Goal: Find specific page/section: Find specific page/section

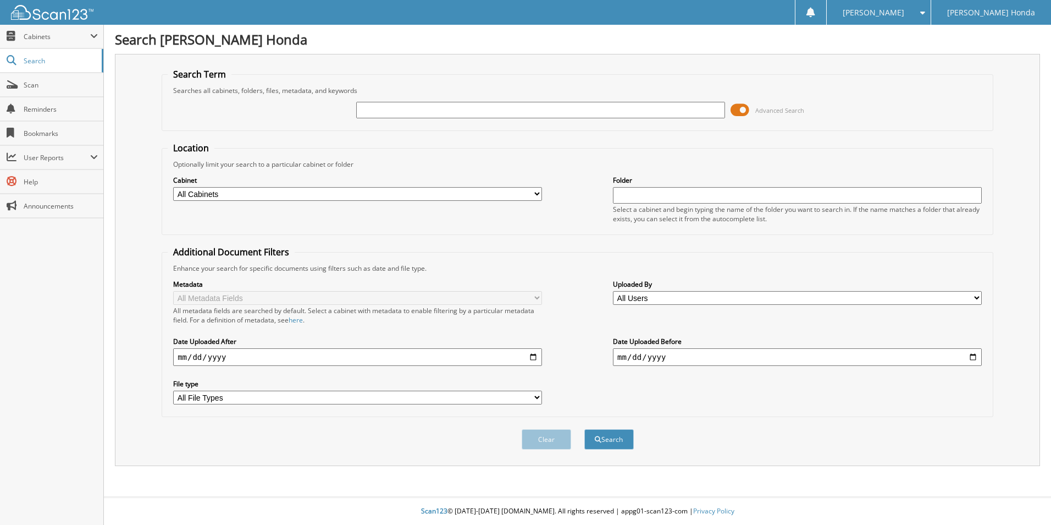
click at [505, 115] on input "text" at bounding box center [540, 110] width 369 height 16
type input "222582a"
click at [585, 429] on button "Search" at bounding box center [609, 439] width 49 height 20
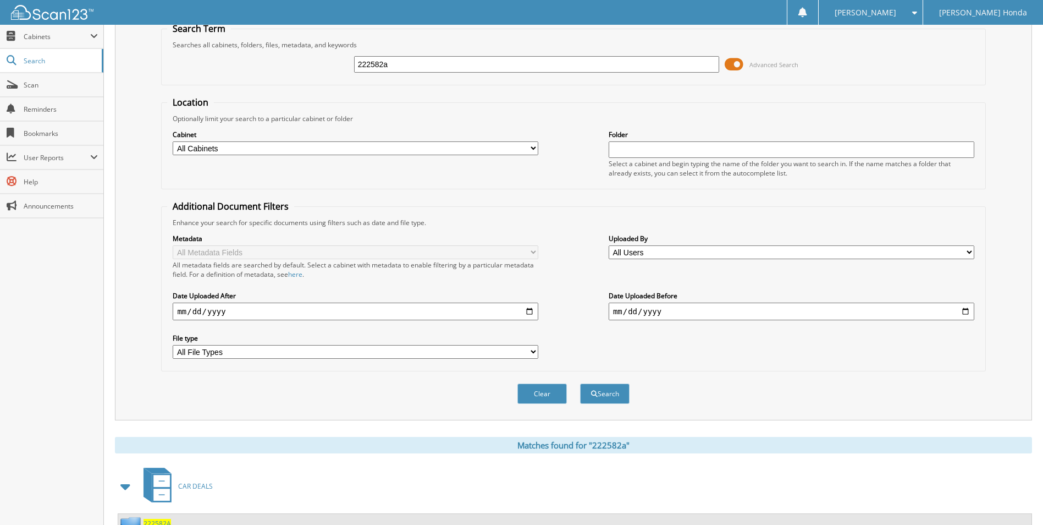
scroll to position [133, 0]
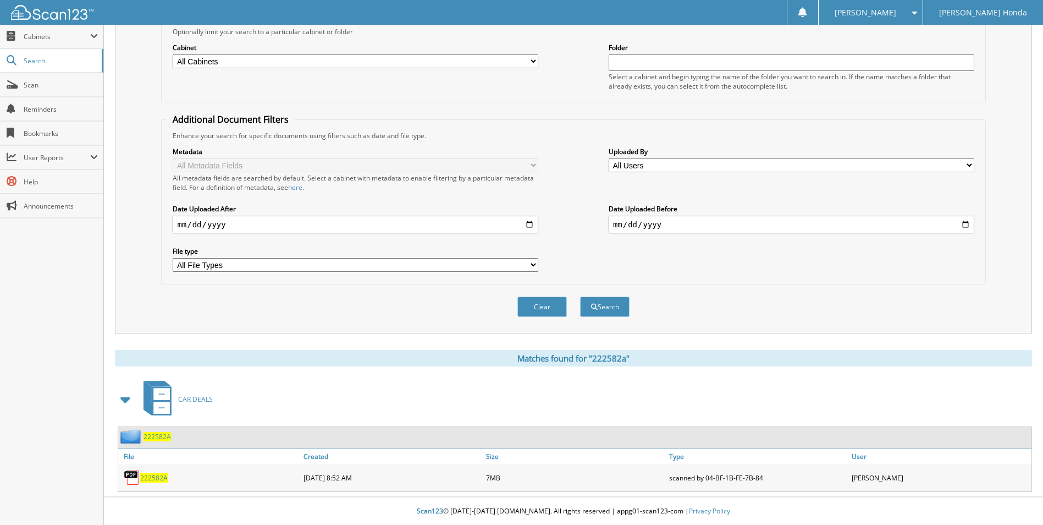
click at [164, 480] on span "222582A" at bounding box center [153, 477] width 27 height 9
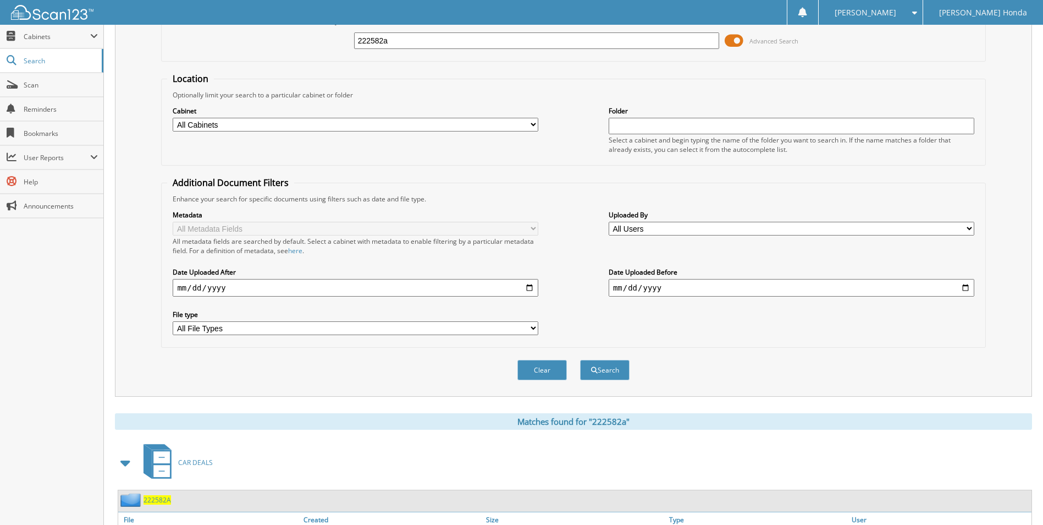
scroll to position [0, 0]
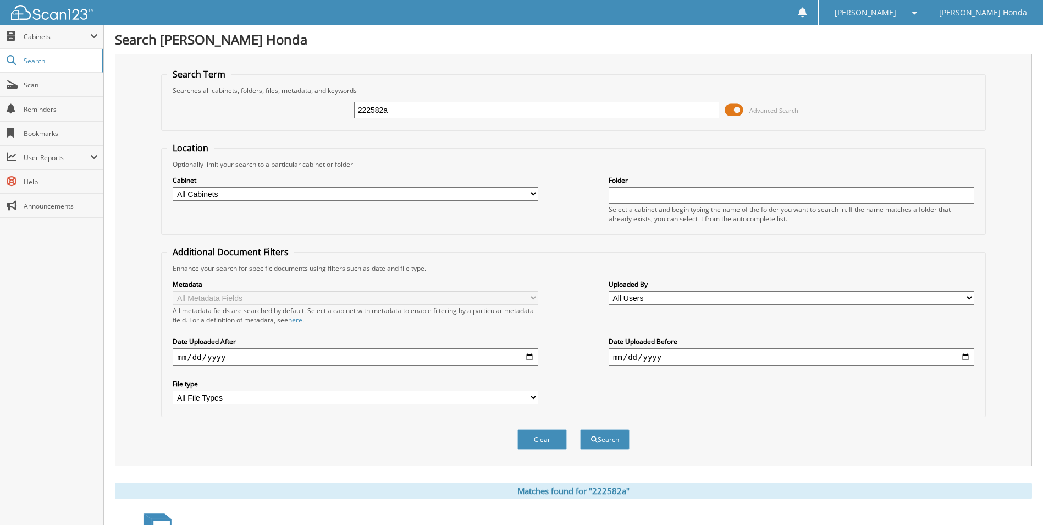
click at [433, 114] on input "222582a" at bounding box center [537, 110] width 366 height 16
type input "2"
type input "222582"
click at [580, 429] on button "Search" at bounding box center [604, 439] width 49 height 20
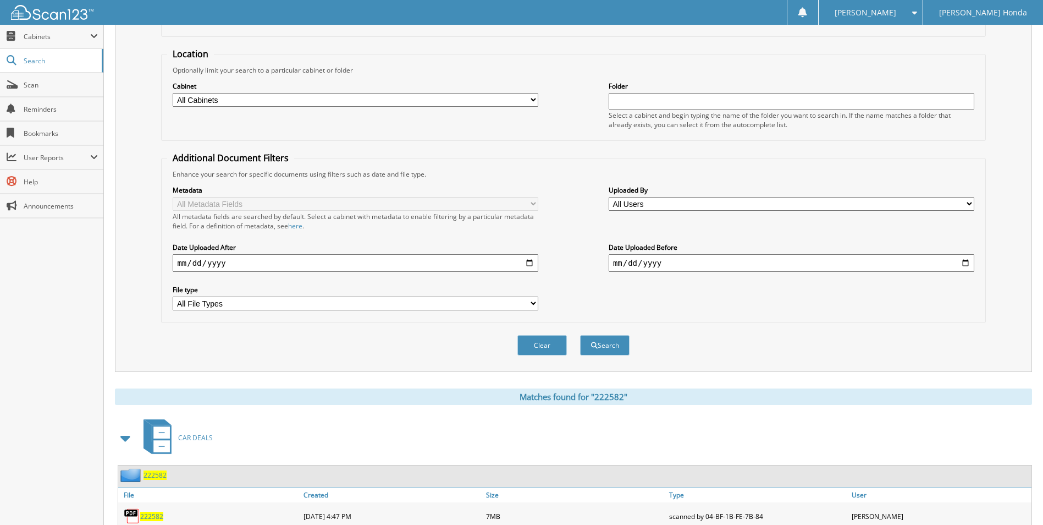
scroll to position [204, 0]
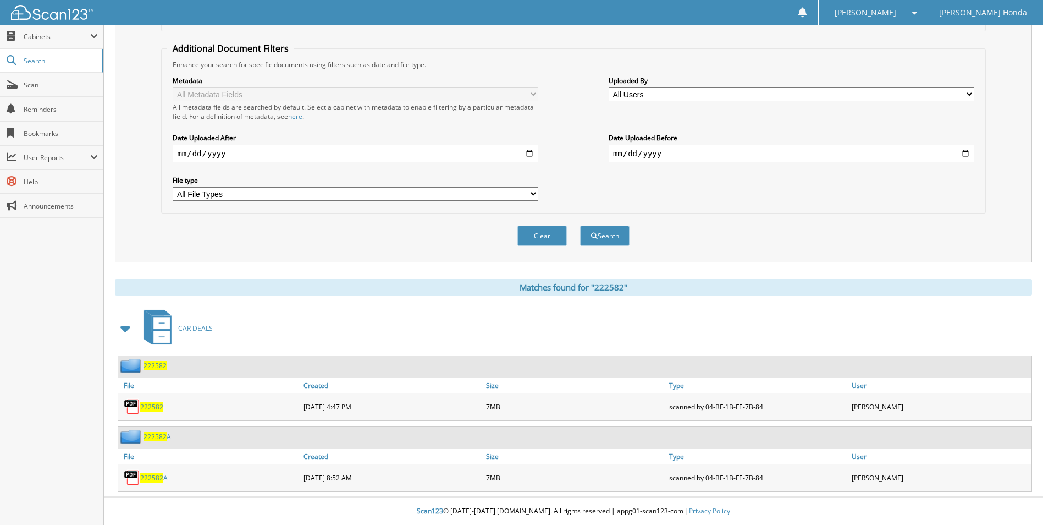
click at [151, 408] on span "222582" at bounding box center [151, 406] width 23 height 9
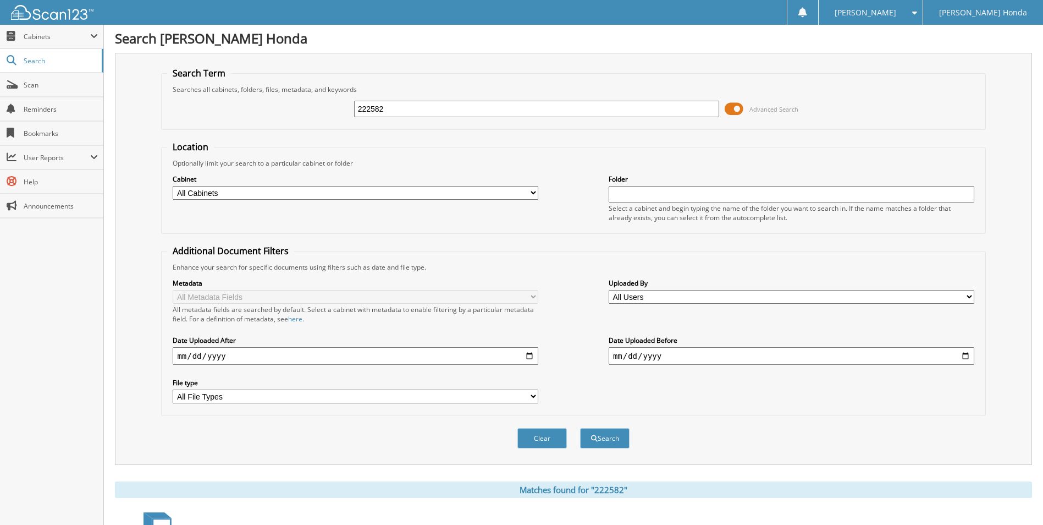
scroll to position [0, 0]
click at [477, 111] on input "222582" at bounding box center [537, 110] width 366 height 16
click at [472, 111] on input "222582" at bounding box center [537, 110] width 366 height 16
type input "2"
type input "575970"
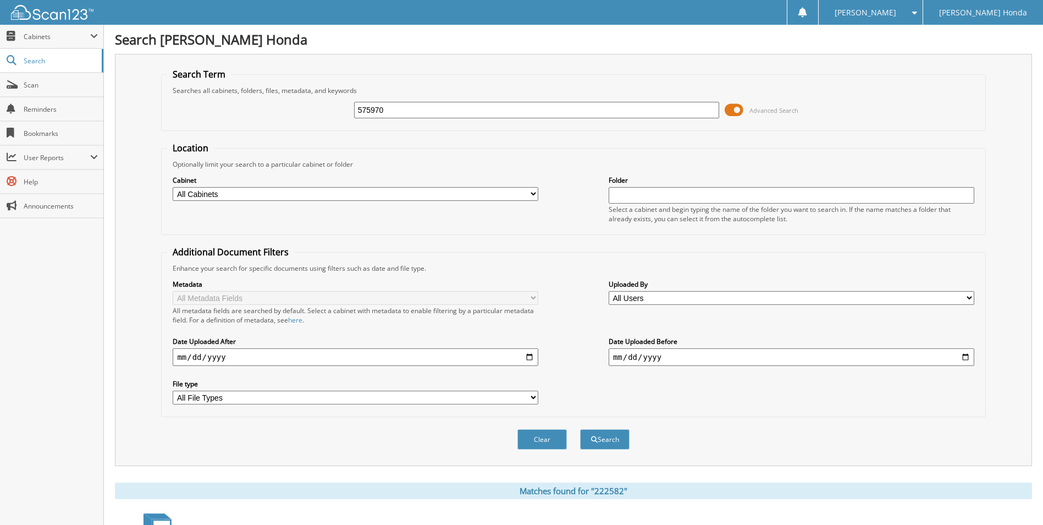
click at [580, 429] on button "Search" at bounding box center [604, 439] width 49 height 20
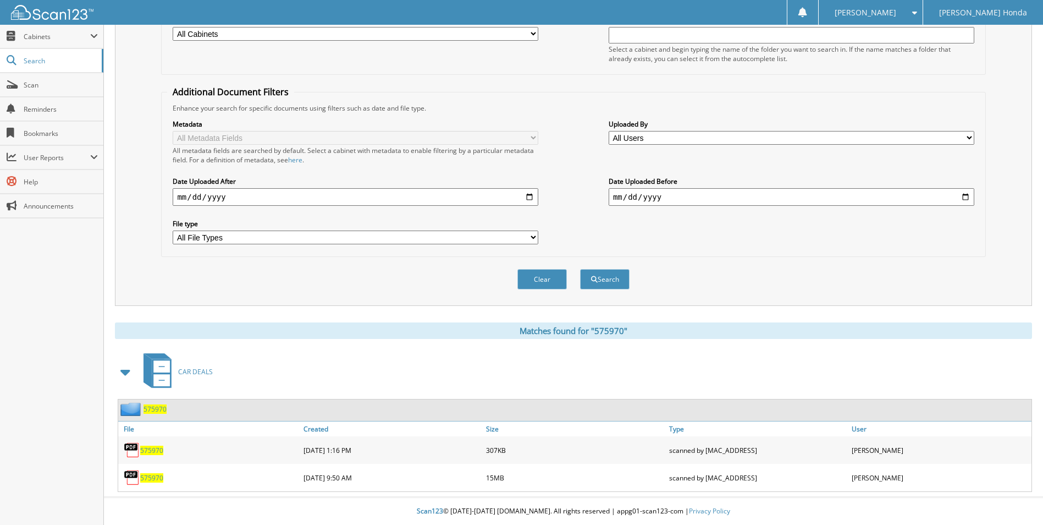
scroll to position [161, 0]
click at [148, 450] on span "575970" at bounding box center [151, 449] width 23 height 9
